Goal: Task Accomplishment & Management: Manage account settings

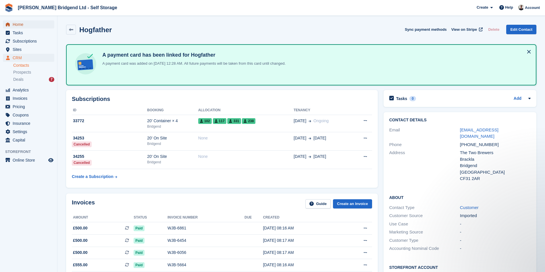
click at [40, 24] on span "Home" at bounding box center [30, 24] width 34 height 8
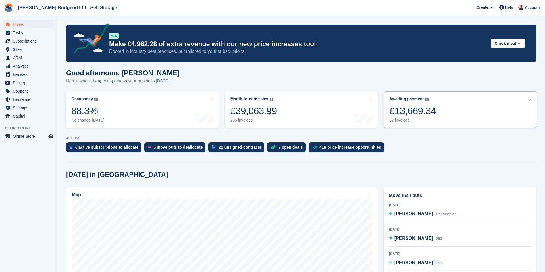
click at [438, 114] on link "Awaiting payment The total outstanding balance on all open invoices. £13,669.34…" at bounding box center [460, 109] width 153 height 36
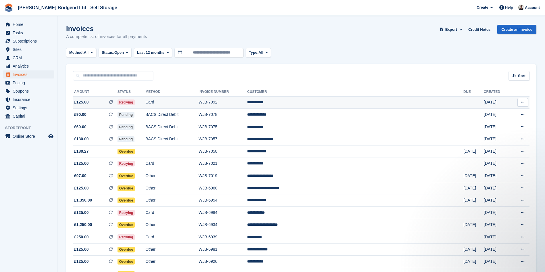
click at [406, 106] on td "**********" at bounding box center [355, 102] width 216 height 12
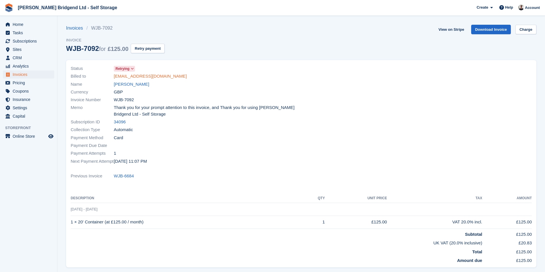
click at [139, 78] on link "stacksofjack@gmail.com" at bounding box center [150, 76] width 73 height 7
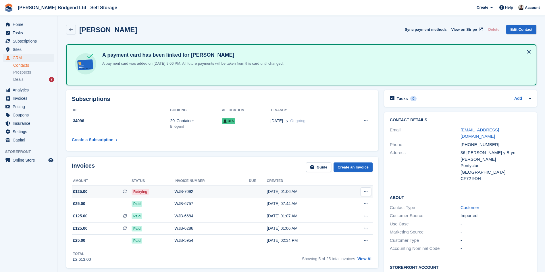
click at [187, 193] on div "WJB-7092" at bounding box center [211, 191] width 74 height 6
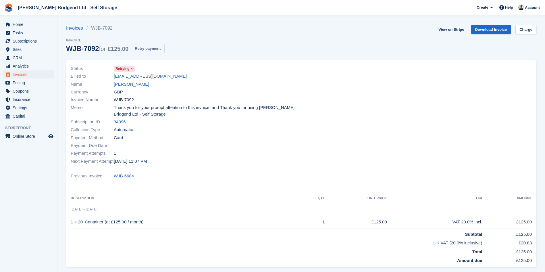
click at [153, 49] on button "Retry payment" at bounding box center [148, 48] width 34 height 9
click at [24, 24] on span "Home" at bounding box center [30, 24] width 34 height 8
